Goal: Task Accomplishment & Management: Use online tool/utility

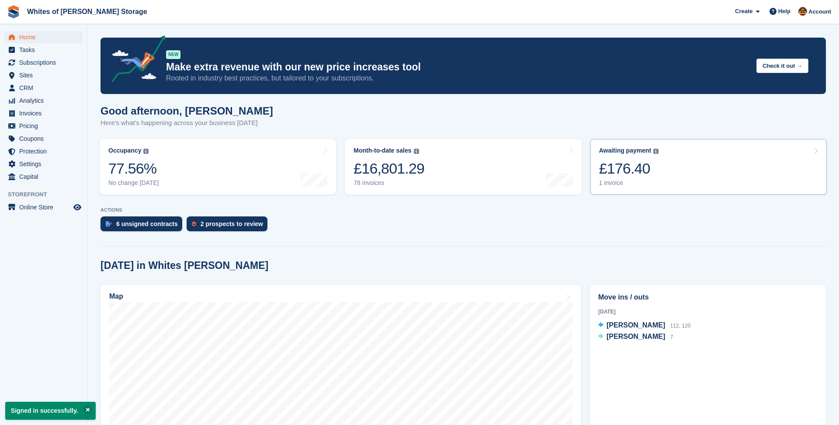
click at [680, 168] on link "Awaiting payment The total outstanding balance on all open invoices. £176.40 1 …" at bounding box center [708, 166] width 236 height 55
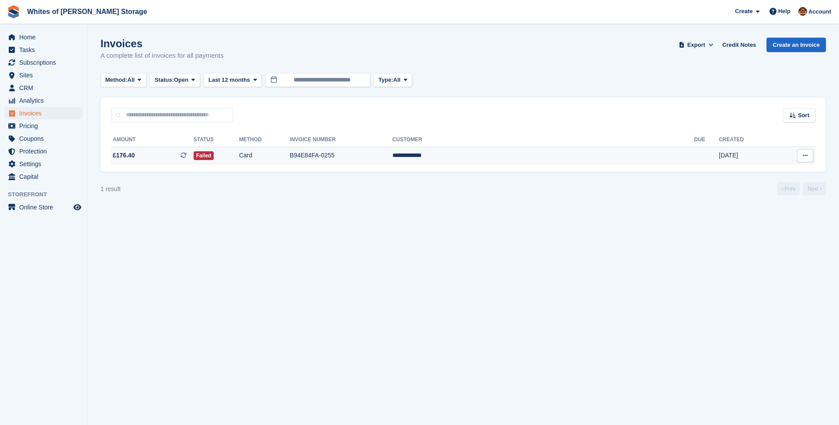
click at [392, 153] on td "B94E84FA-0255" at bounding box center [341, 155] width 103 height 18
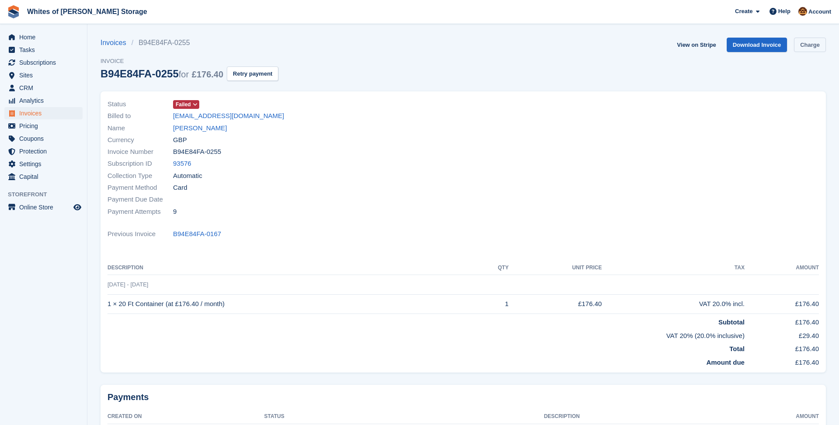
click at [812, 44] on link "Charge" at bounding box center [810, 45] width 32 height 14
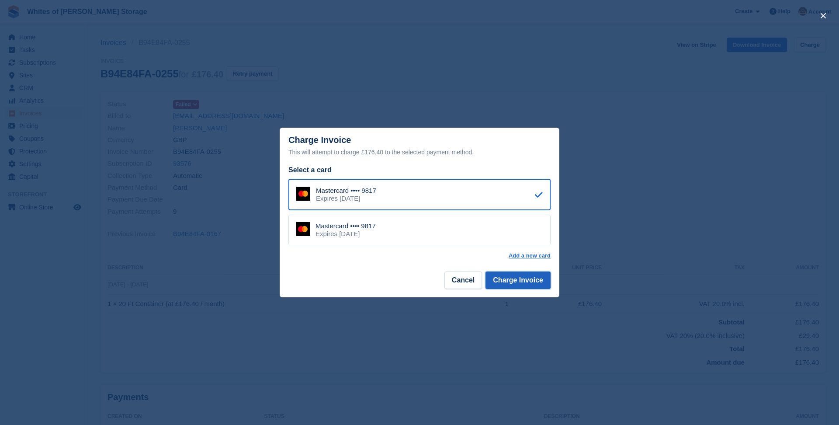
click at [526, 281] on button "Charge Invoice" at bounding box center [517, 279] width 65 height 17
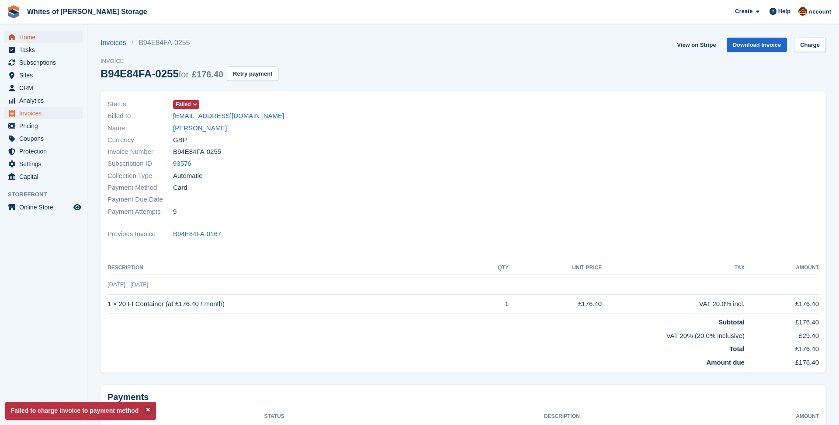
click at [45, 42] on span "Home" at bounding box center [45, 37] width 52 height 12
